Goal: Transaction & Acquisition: Book appointment/travel/reservation

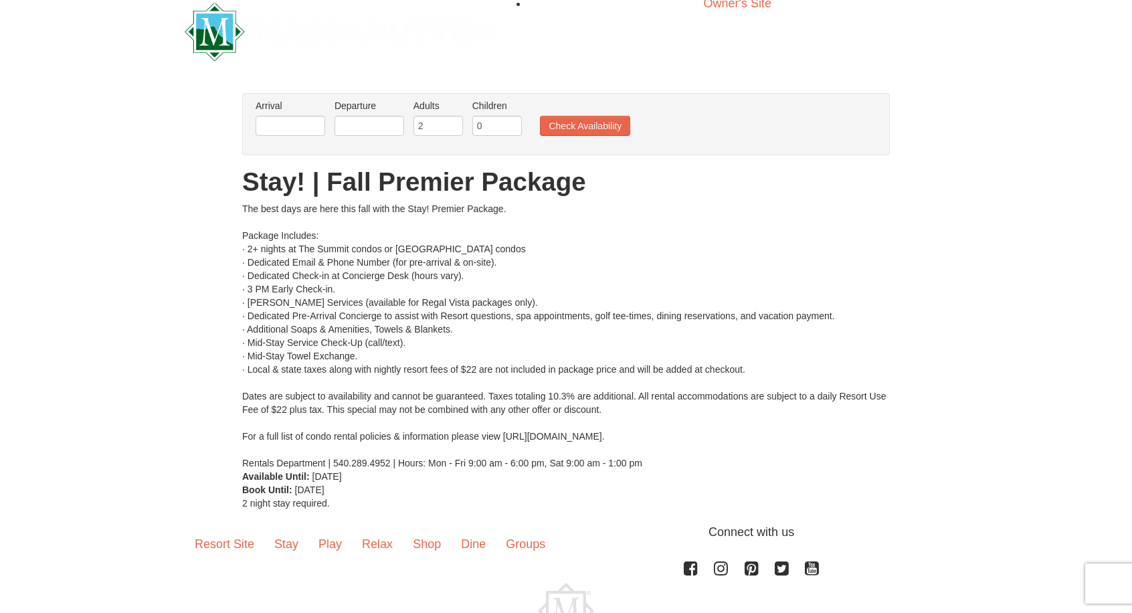
scroll to position [16, 0]
click at [292, 133] on input "text" at bounding box center [291, 126] width 70 height 20
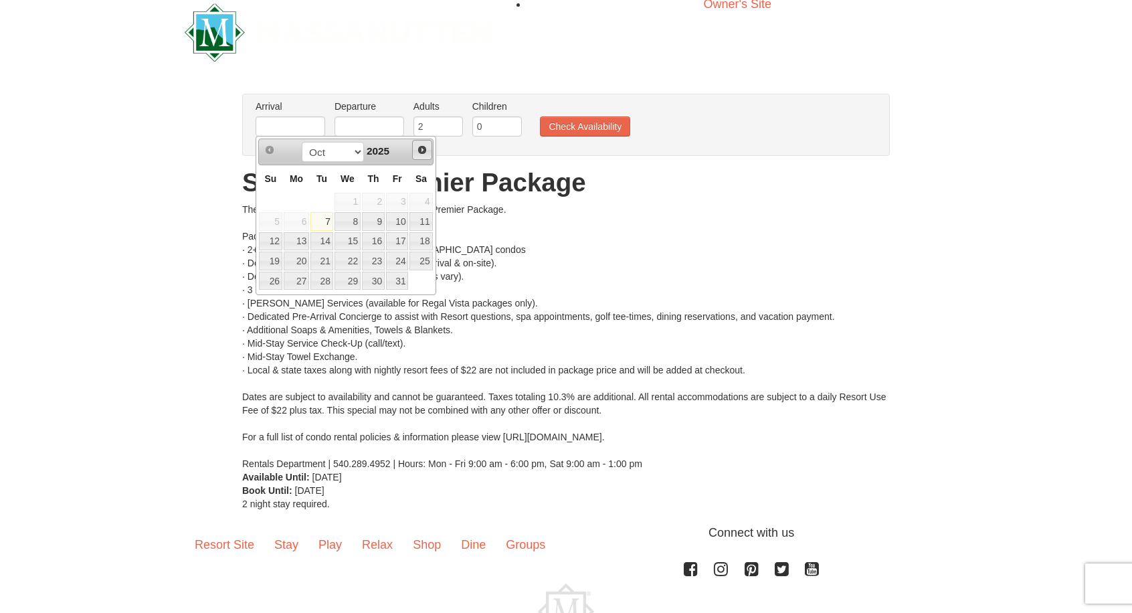
click at [425, 151] on span "Next" at bounding box center [422, 150] width 11 height 11
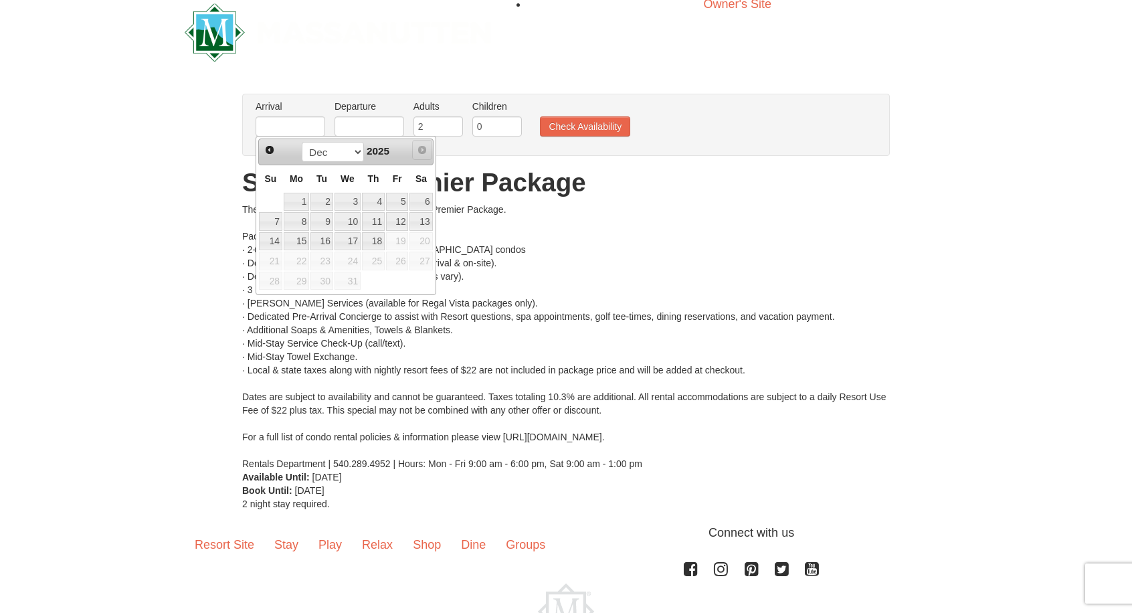
click at [425, 151] on span "Next" at bounding box center [422, 150] width 11 height 11
click at [267, 148] on span "Prev" at bounding box center [269, 150] width 11 height 11
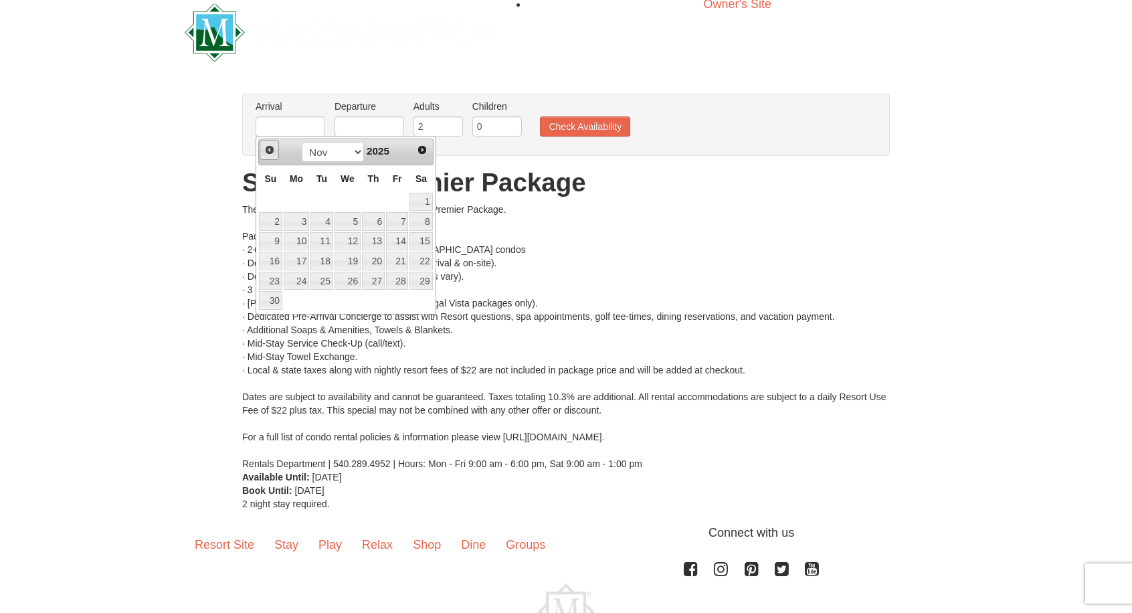
click at [267, 148] on span "Prev" at bounding box center [269, 150] width 11 height 11
click at [417, 150] on span "Next" at bounding box center [422, 150] width 11 height 11
click at [275, 260] on link "16" at bounding box center [270, 261] width 23 height 19
type input "[DATE]"
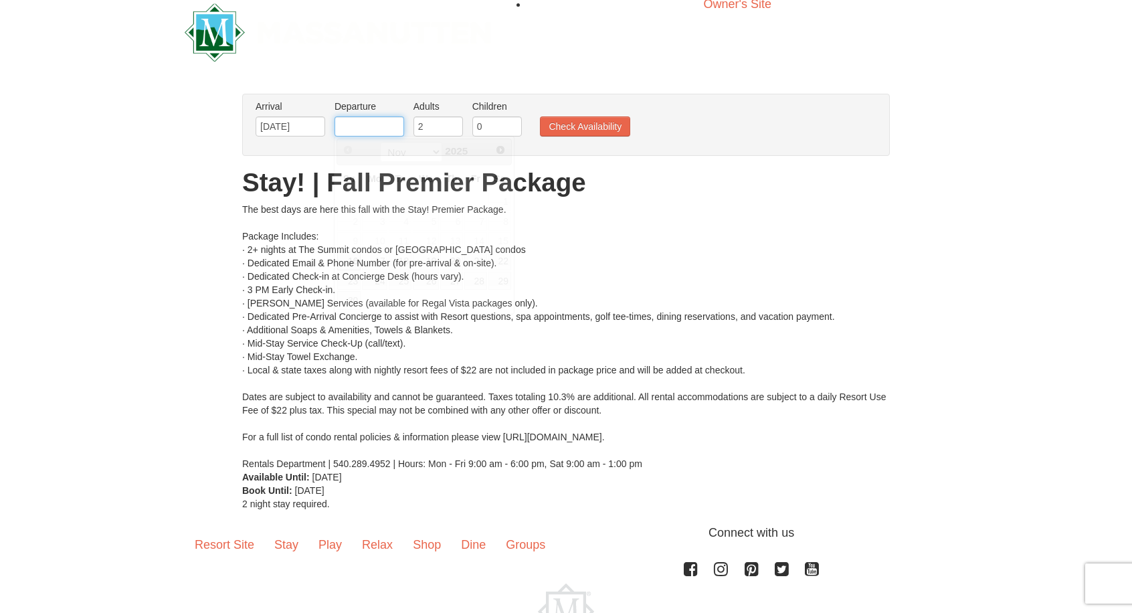
click at [356, 122] on input "text" at bounding box center [370, 126] width 70 height 20
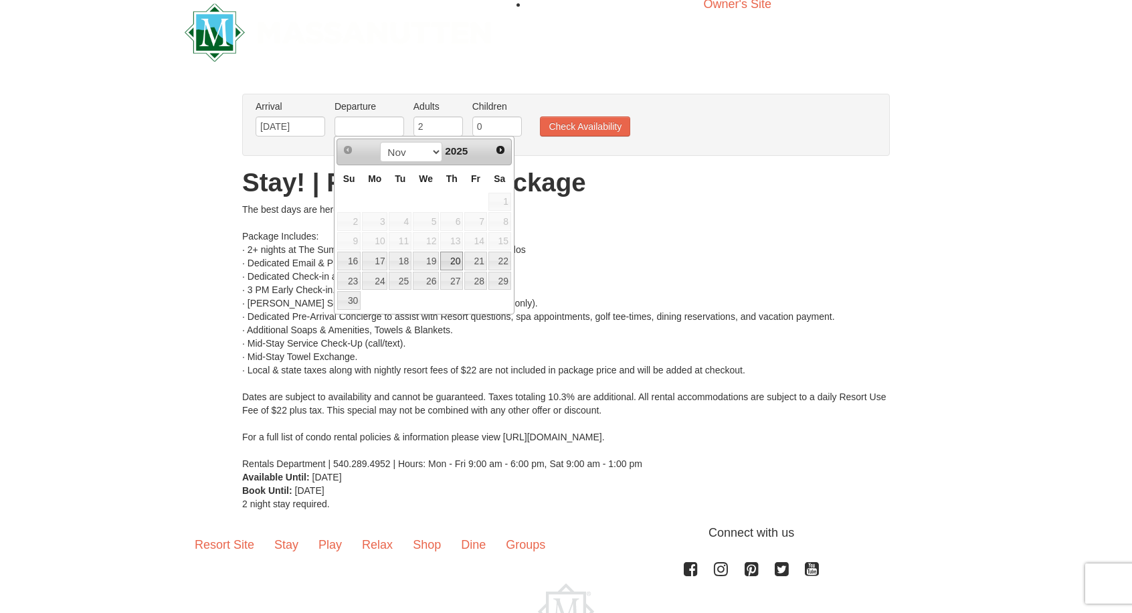
click at [453, 258] on link "20" at bounding box center [451, 261] width 23 height 19
type input "[DATE]"
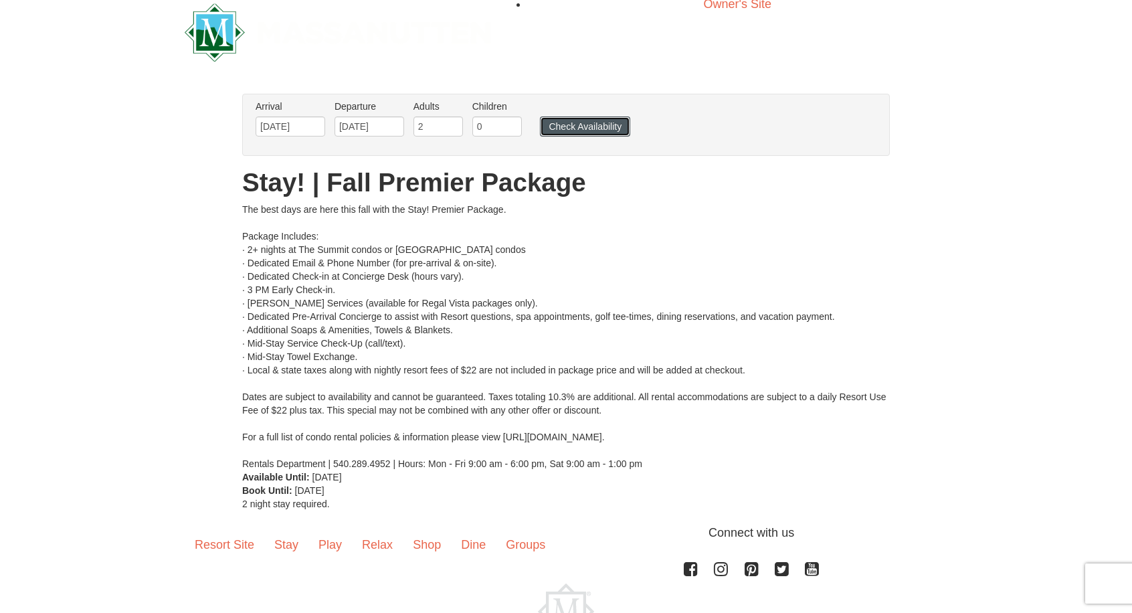
click at [558, 131] on button "Check Availability" at bounding box center [585, 126] width 90 height 20
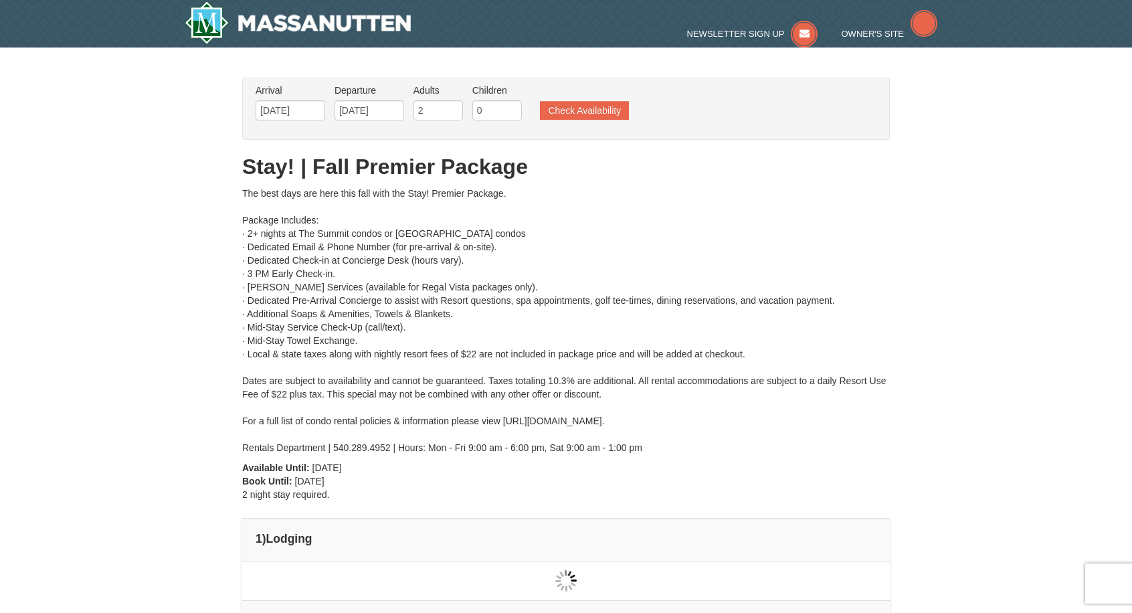
type input "[DATE]"
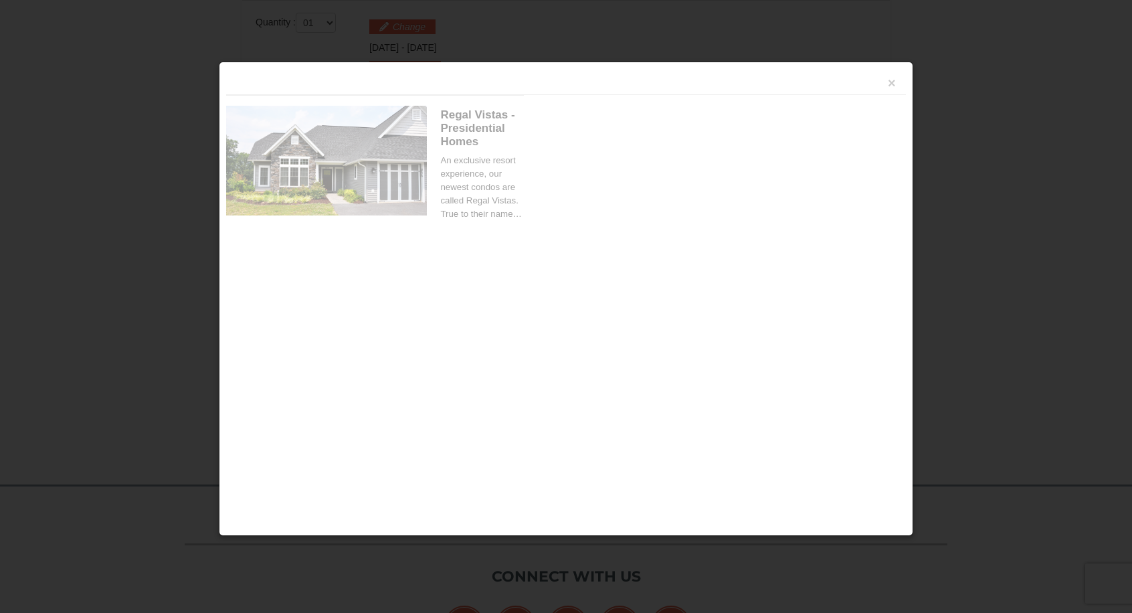
scroll to position [569, 0]
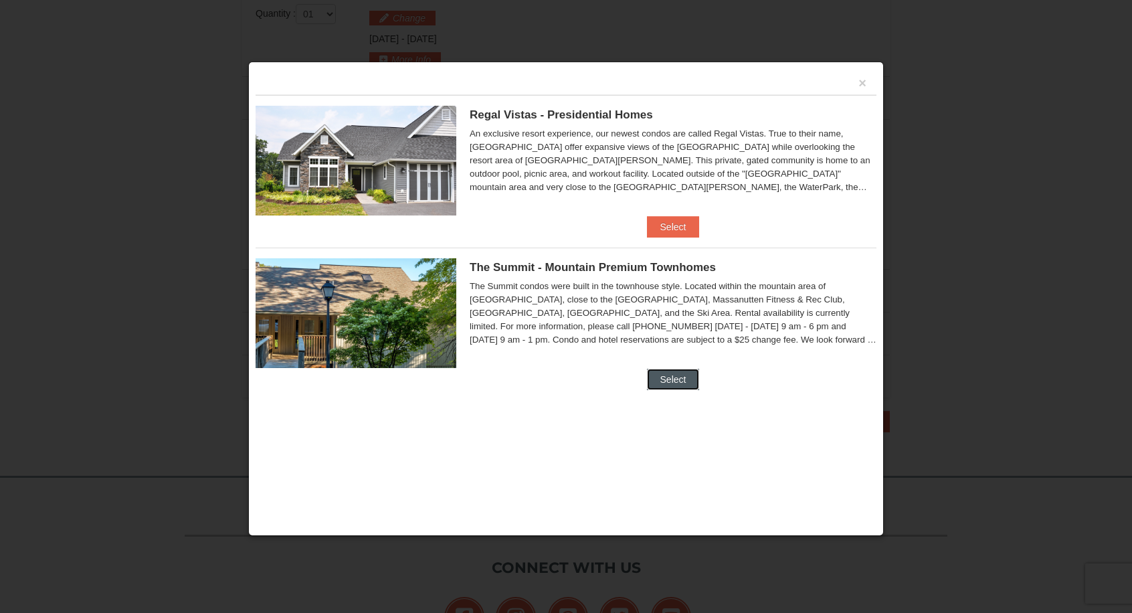
click at [660, 383] on button "Select" at bounding box center [673, 379] width 53 height 21
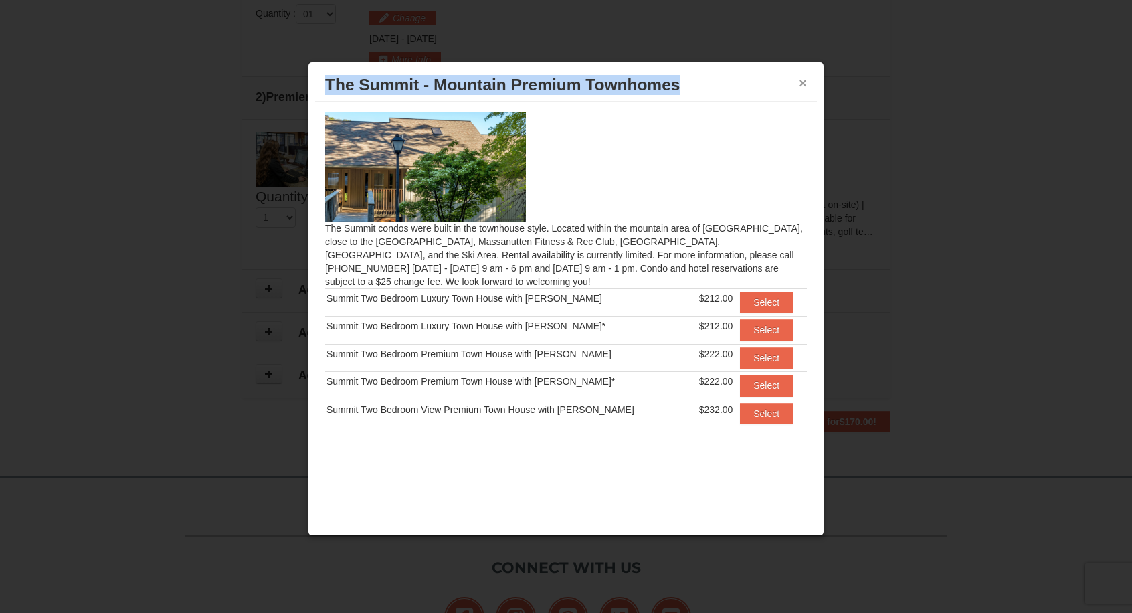
drag, startPoint x: 809, startPoint y: 73, endPoint x: 804, endPoint y: 81, distance: 9.3
click at [804, 81] on div "× The Summit - Mountain Premium Townhomes" at bounding box center [566, 85] width 502 height 33
click at [804, 81] on button "×" at bounding box center [803, 82] width 8 height 13
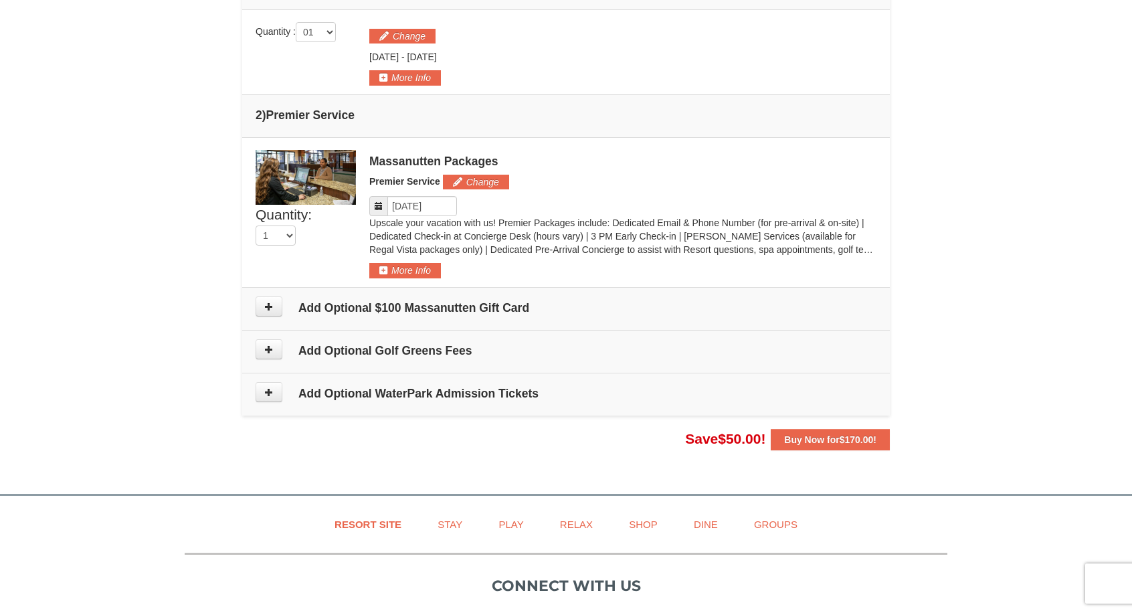
scroll to position [551, 0]
click at [270, 311] on button at bounding box center [269, 306] width 27 height 20
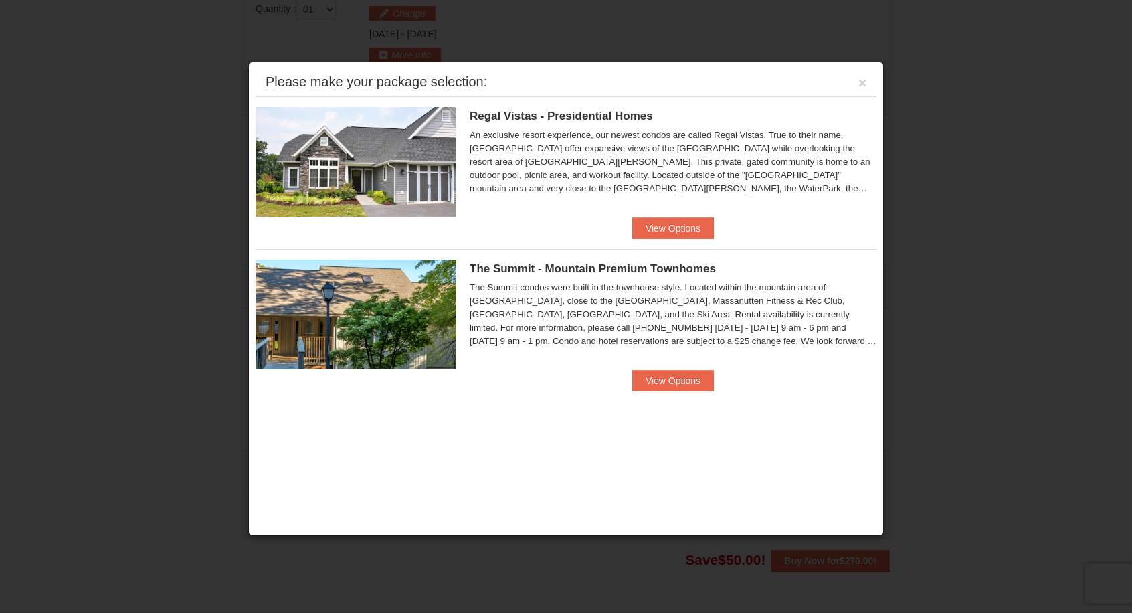
scroll to position [572, 0]
click at [667, 375] on button "View Options" at bounding box center [673, 380] width 82 height 21
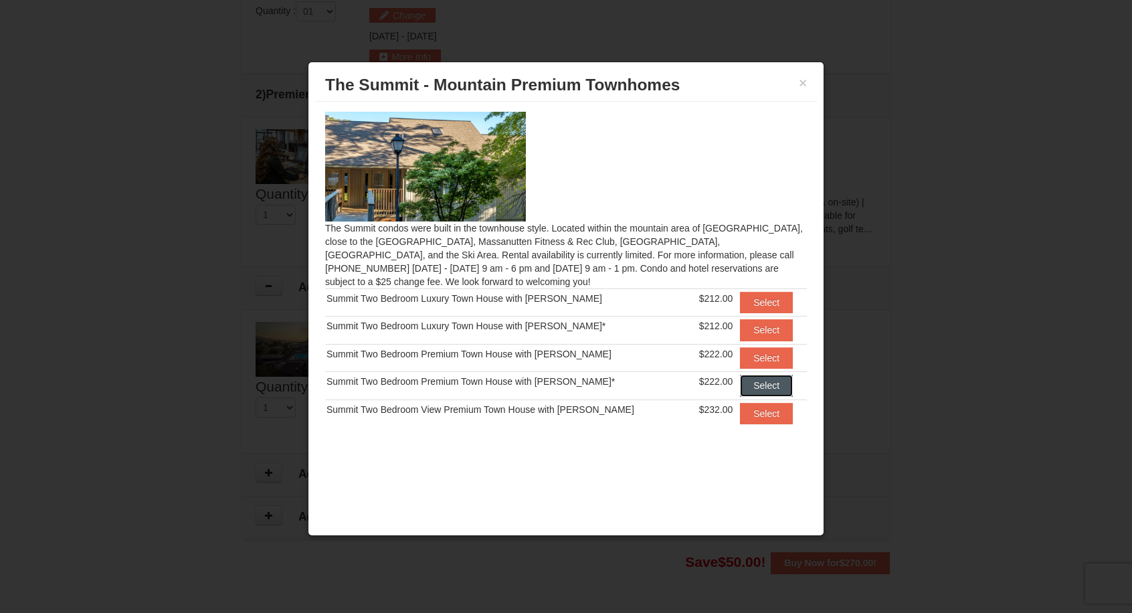
click at [764, 382] on button "Select" at bounding box center [766, 385] width 53 height 21
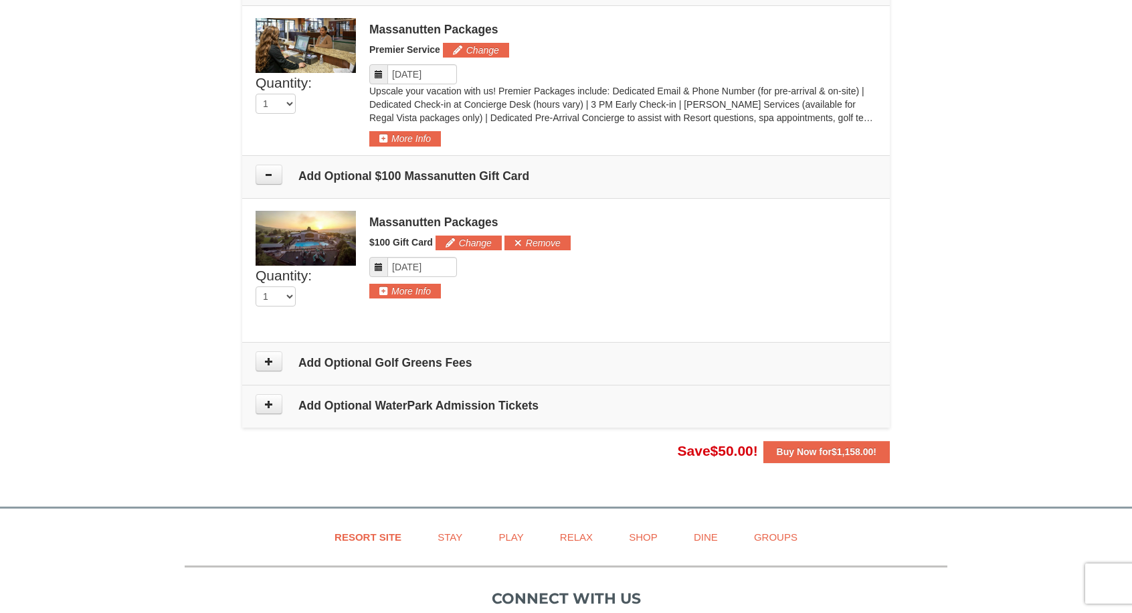
scroll to position [742, 0]
click at [265, 359] on icon at bounding box center [268, 360] width 9 height 9
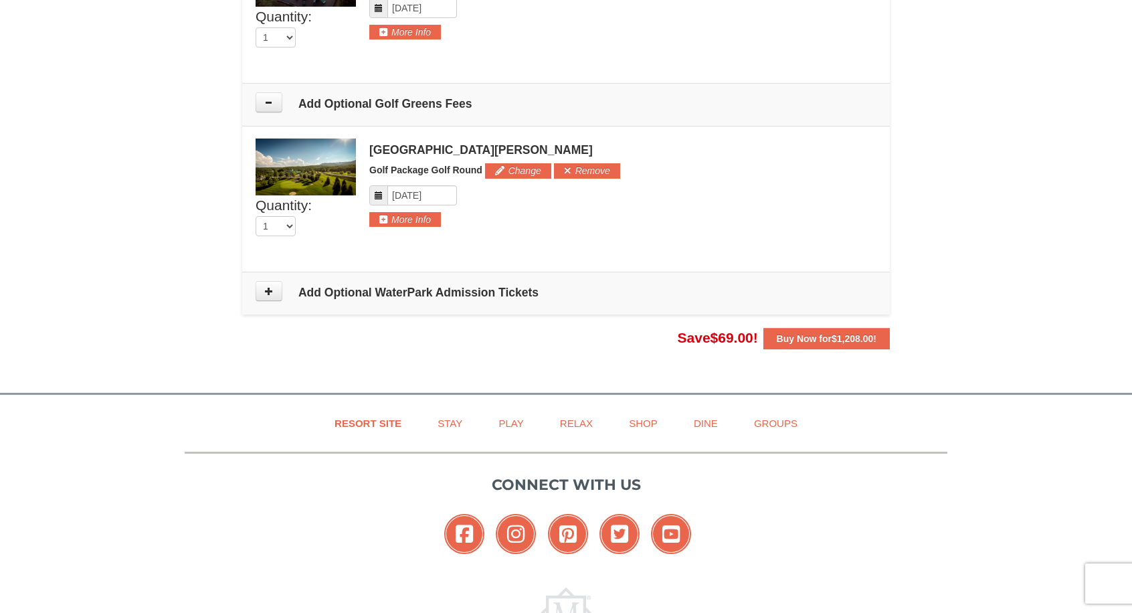
scroll to position [999, 0]
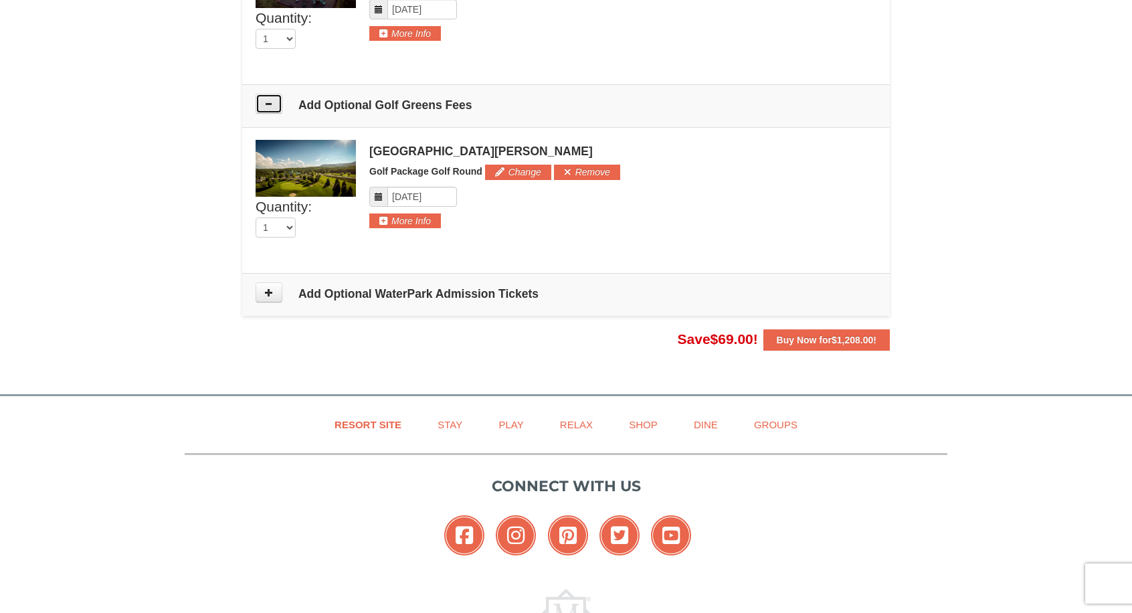
click at [273, 100] on button at bounding box center [269, 104] width 27 height 20
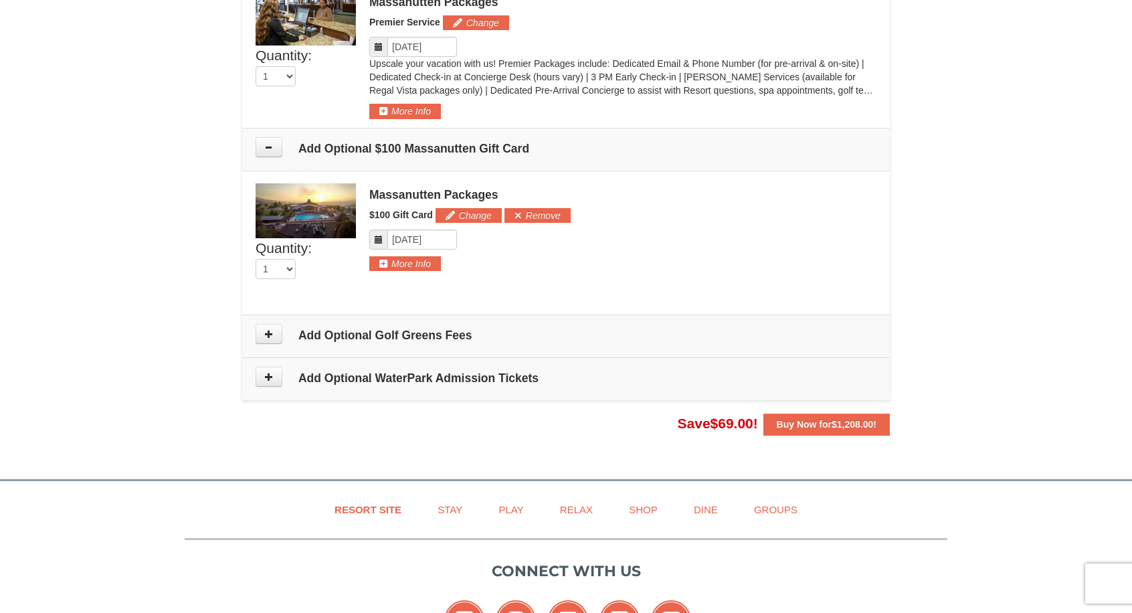
scroll to position [952, 0]
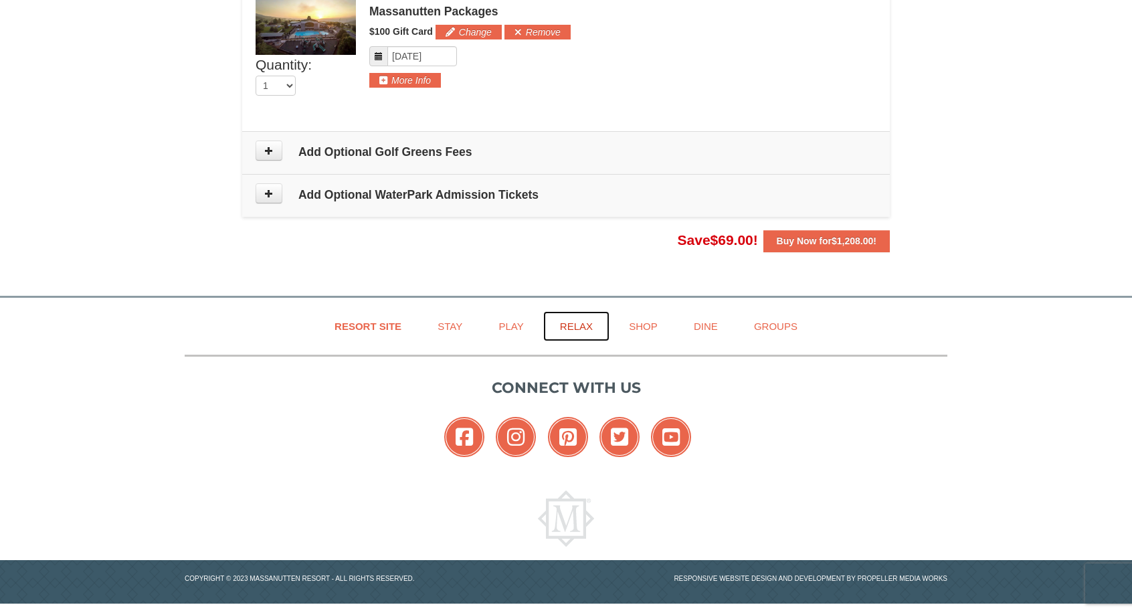
click at [574, 324] on link "Relax" at bounding box center [576, 326] width 66 height 30
